Goal: Task Accomplishment & Management: Manage account settings

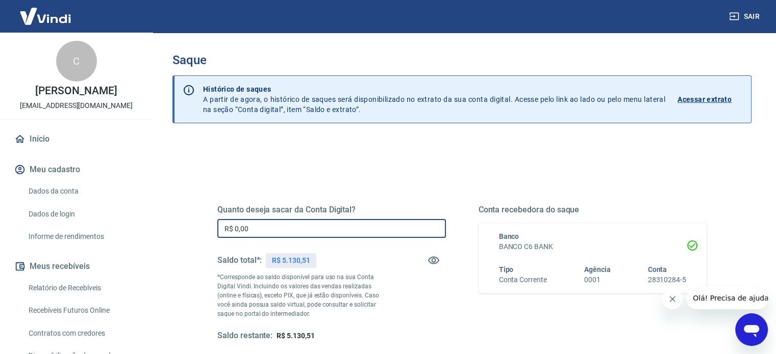
click at [277, 237] on input "R$ 0,00" at bounding box center [331, 228] width 228 height 19
type input "R$ 4.000,00"
click at [526, 144] on div "Quanto deseja sacar da Conta Digital? R$ 4.000,00 ​ Saldo total*: R$ 5.130,51 *…" at bounding box center [461, 322] width 579 height 365
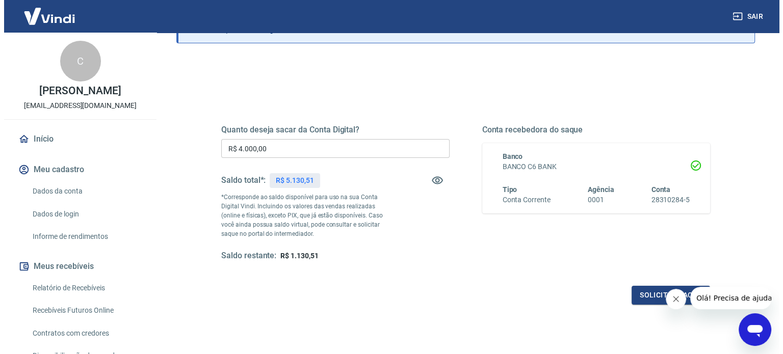
scroll to position [82, 0]
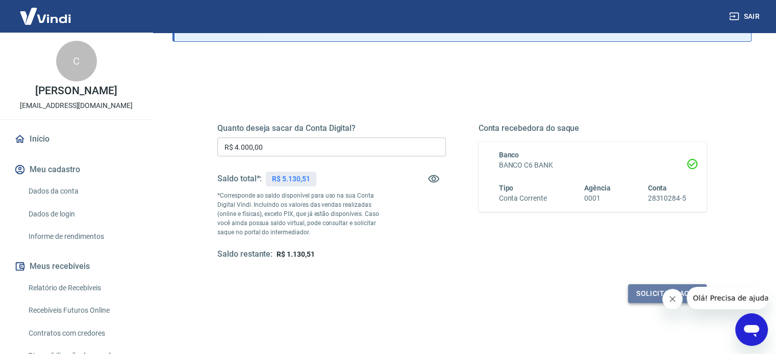
click at [640, 294] on button "Solicitar saque" at bounding box center [667, 294] width 79 height 19
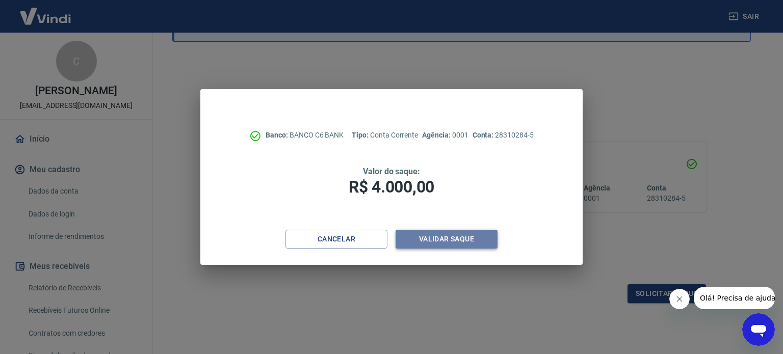
click at [445, 236] on button "Validar saque" at bounding box center [447, 239] width 102 height 19
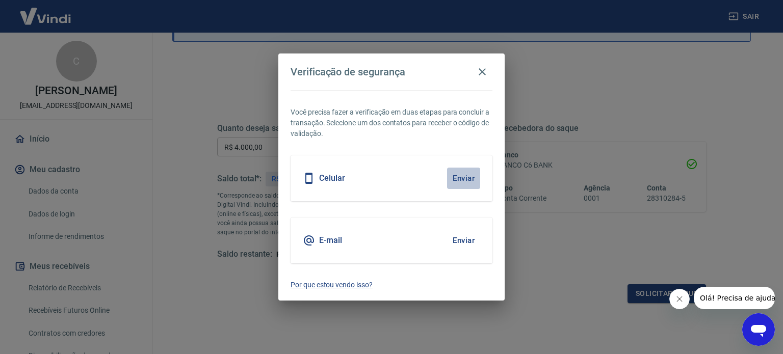
click at [462, 178] on button "Enviar" at bounding box center [463, 178] width 33 height 21
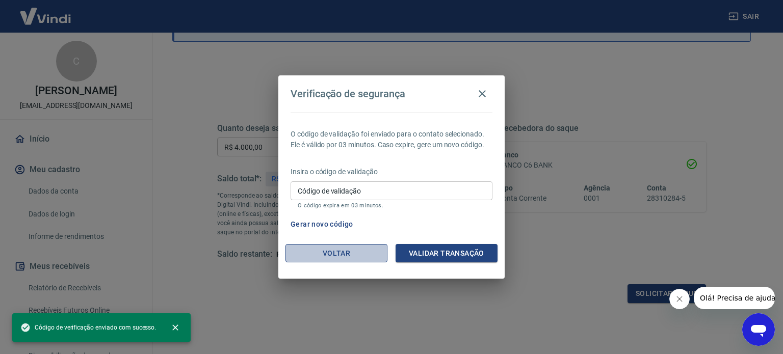
click at [331, 252] on button "Voltar" at bounding box center [337, 253] width 102 height 19
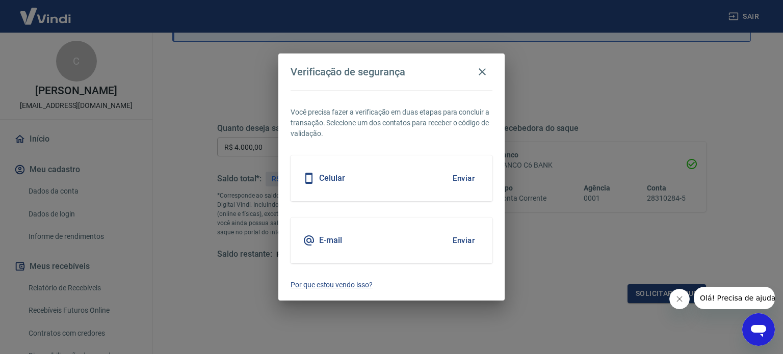
click at [455, 240] on button "Enviar" at bounding box center [463, 240] width 33 height 21
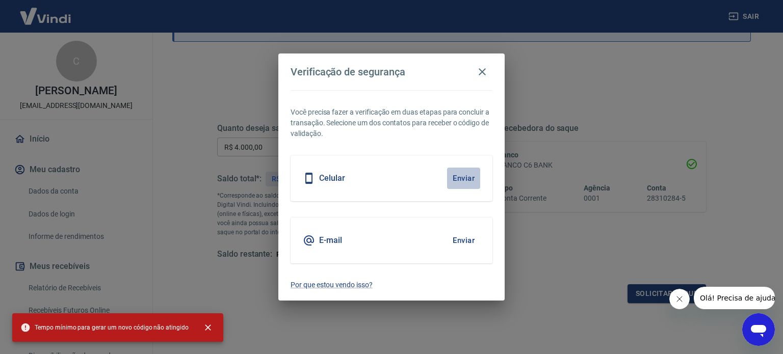
click at [459, 177] on button "Enviar" at bounding box center [463, 178] width 33 height 21
click at [327, 178] on h5 "Celular" at bounding box center [332, 178] width 26 height 10
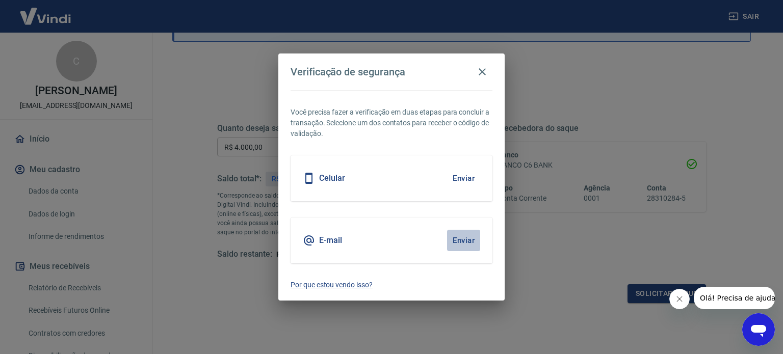
click at [461, 241] on button "Enviar" at bounding box center [463, 240] width 33 height 21
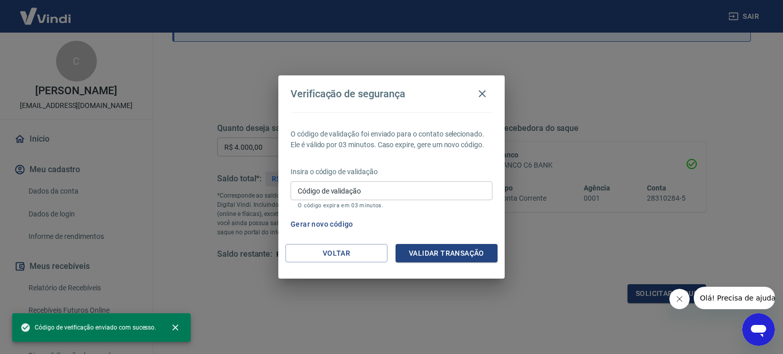
click at [307, 191] on input "Código de validação" at bounding box center [392, 191] width 202 height 19
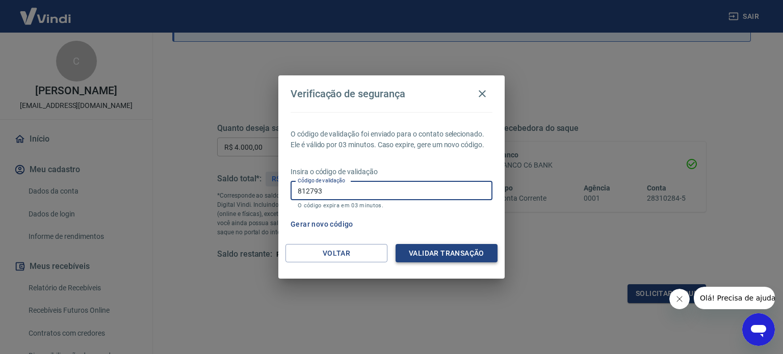
type input "812793"
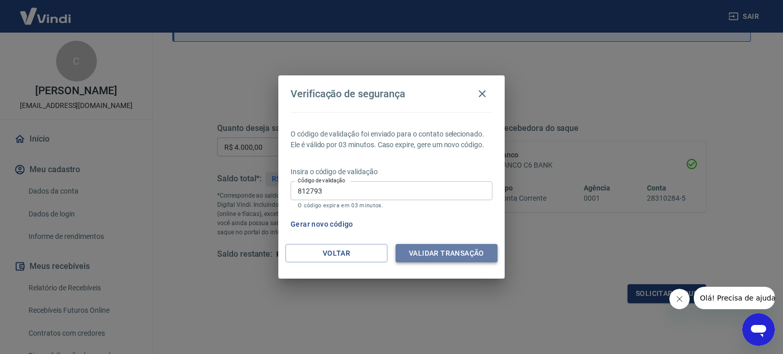
click at [441, 246] on button "Validar transação" at bounding box center [447, 253] width 102 height 19
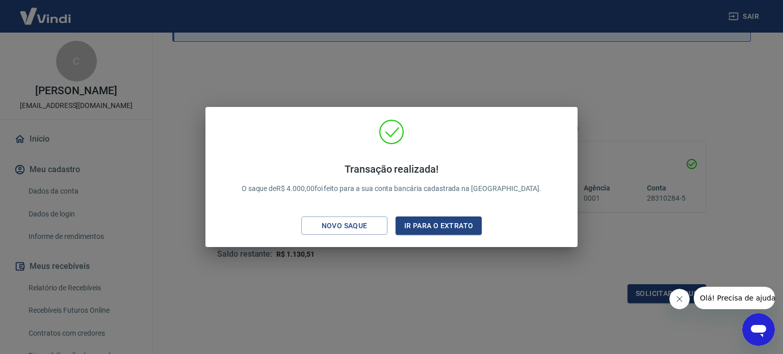
click at [683, 299] on button "Fechar mensagem da empresa" at bounding box center [679, 299] width 20 height 20
click at [353, 273] on div "Transação realizada! O saque de R$ 4.000,00 foi feito para a sua conta bancária…" at bounding box center [391, 177] width 783 height 354
